Goal: Information Seeking & Learning: Learn about a topic

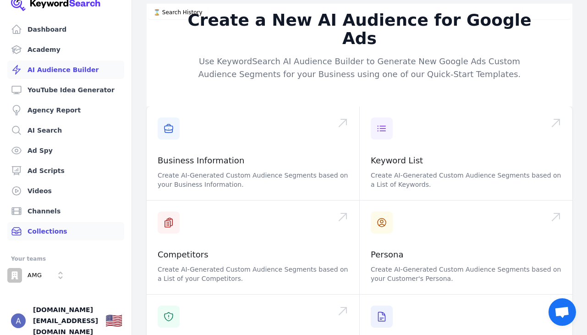
scroll to position [3, 0]
click at [165, 9] on button "⌛️ Search History" at bounding box center [178, 13] width 59 height 14
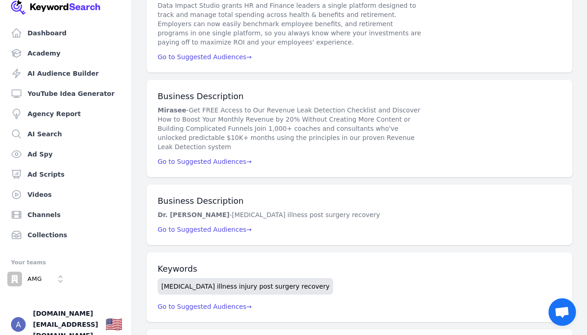
scroll to position [346, 0]
click at [231, 158] on span "Go to Suggested Audiences →" at bounding box center [205, 161] width 94 height 7
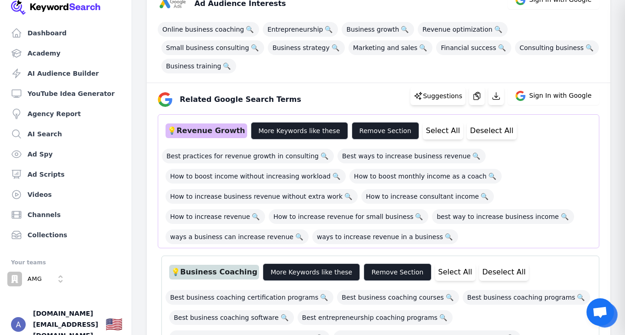
scroll to position [145, 0]
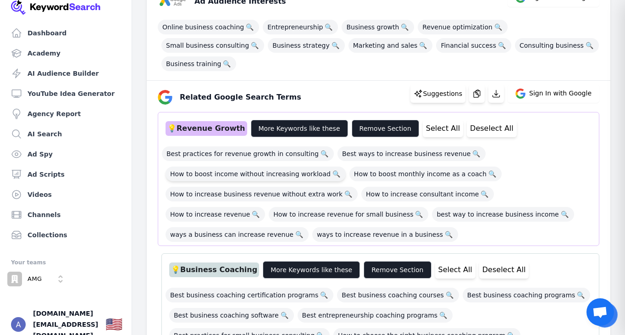
click at [250, 175] on span "How to boost income without increasing workload 🔍" at bounding box center [255, 173] width 180 height 15
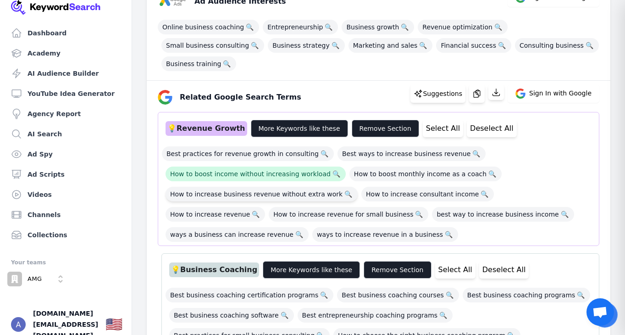
click at [263, 195] on span "How to increase business revenue without extra work 🔍" at bounding box center [261, 194] width 192 height 15
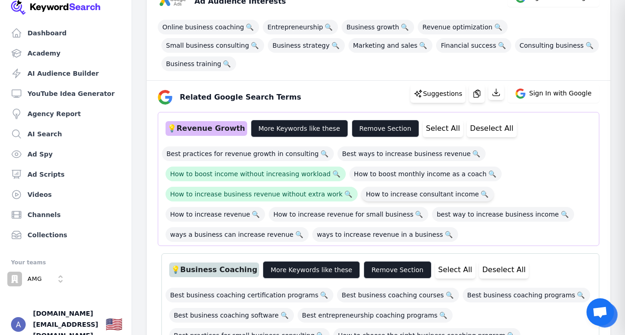
click at [391, 193] on span "How to increase consultant income 🔍" at bounding box center [427, 194] width 132 height 15
click at [265, 207] on span "How to increase revenue 🔍" at bounding box center [214, 214] width 99 height 15
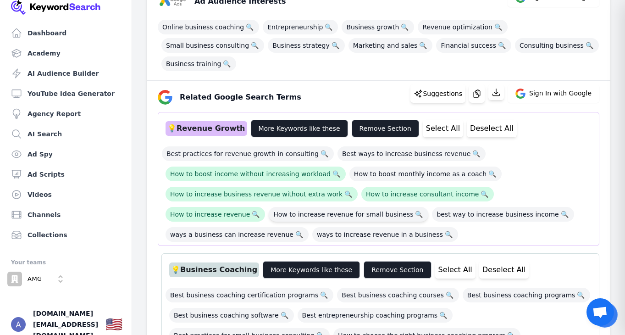
click at [269, 215] on span "How to increase revenue for small business 🔍" at bounding box center [349, 214] width 160 height 15
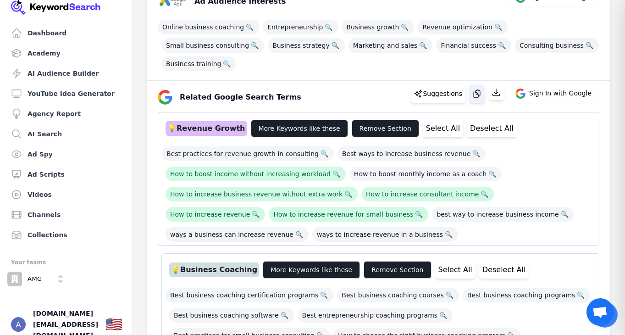
click at [480, 91] on icon "button" at bounding box center [476, 93] width 6 height 7
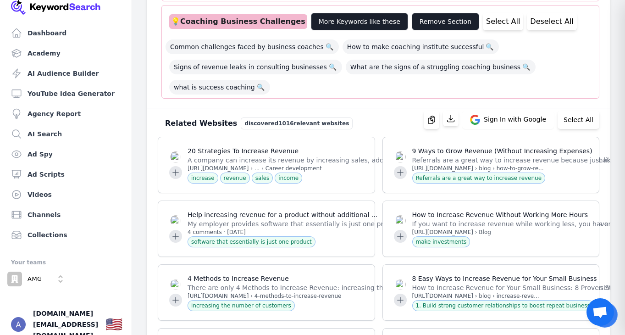
scroll to position [1184, 0]
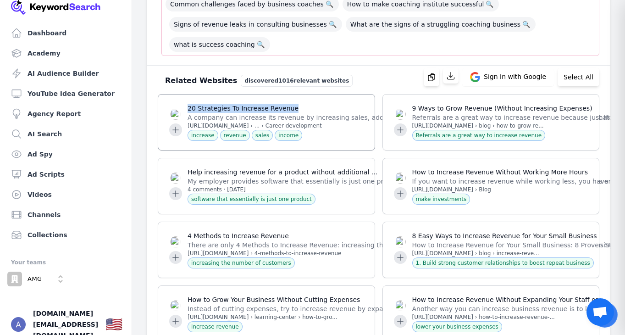
drag, startPoint x: 188, startPoint y: 88, endPoint x: 292, endPoint y: 88, distance: 103.6
click at [292, 104] on p "20 Strategies To Increase Revenue" at bounding box center [431, 108] width 488 height 9
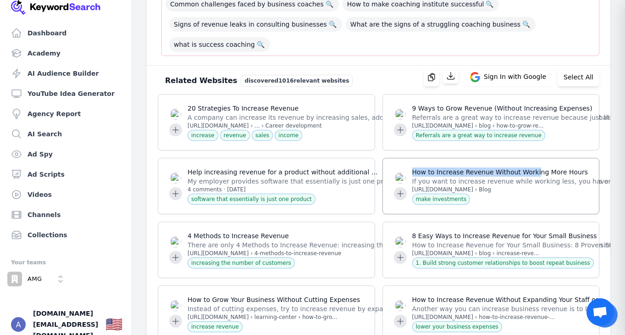
drag, startPoint x: 413, startPoint y: 152, endPoint x: 533, endPoint y: 154, distance: 120.1
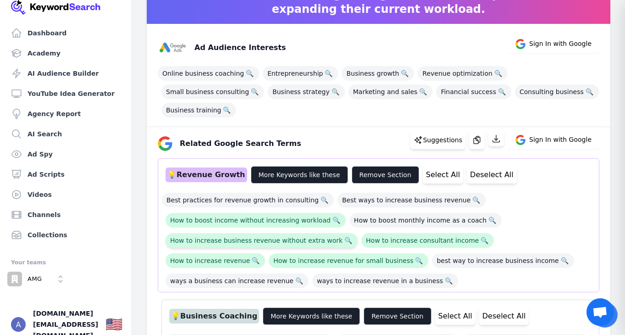
scroll to position [101, 0]
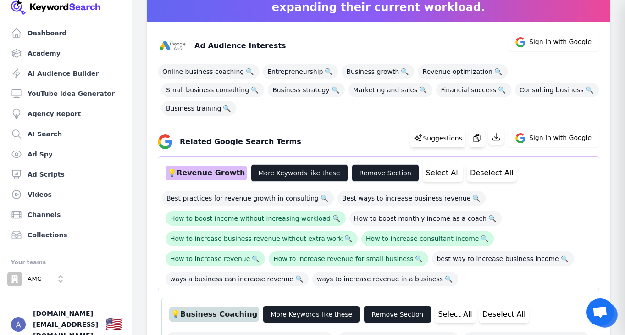
click at [310, 174] on button "More Keywords like these" at bounding box center [299, 172] width 97 height 17
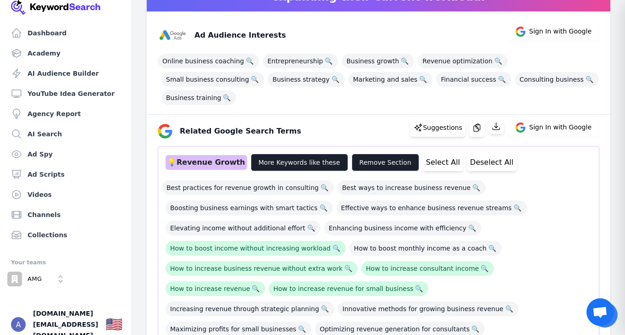
scroll to position [176, 0]
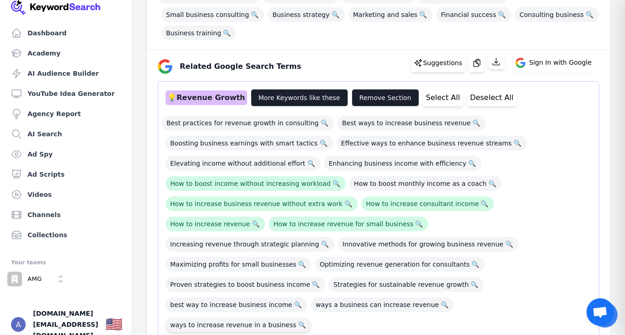
click at [242, 317] on span "ways to increase revenue in a business 🔍" at bounding box center [238, 324] width 146 height 15
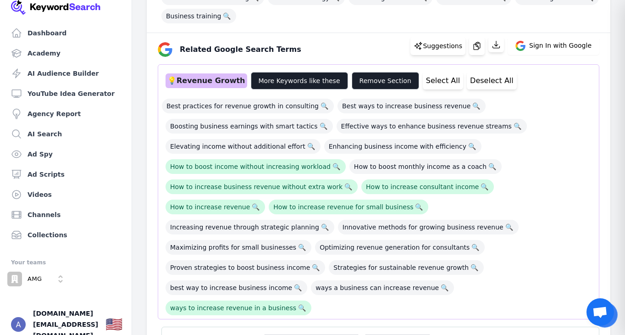
scroll to position [191, 0]
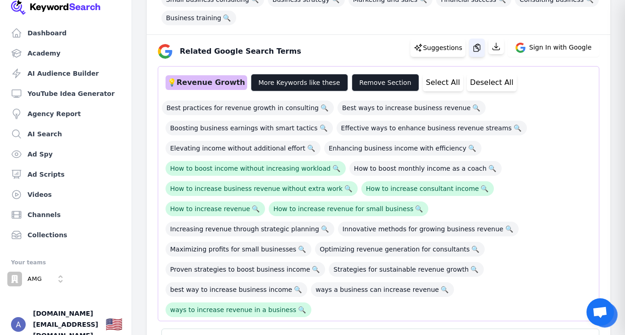
click at [480, 44] on icon "button" at bounding box center [476, 47] width 6 height 7
